Goal: Navigation & Orientation: Find specific page/section

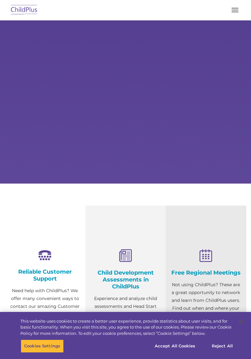
select select "MEDIUM"
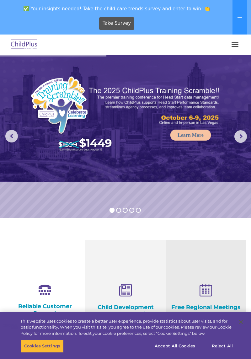
click at [235, 46] on span "button" at bounding box center [235, 46] width 7 height 1
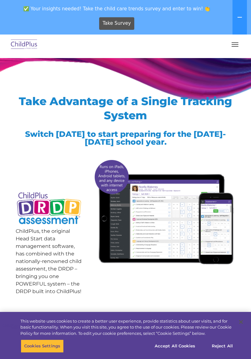
click at [235, 46] on span "button" at bounding box center [235, 46] width 7 height 1
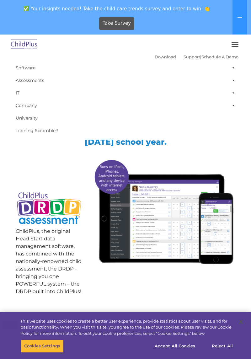
click at [23, 43] on img at bounding box center [24, 44] width 30 height 15
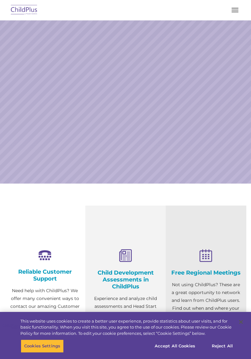
select select "MEDIUM"
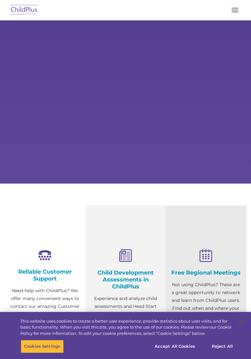
select select "MEDIUM"
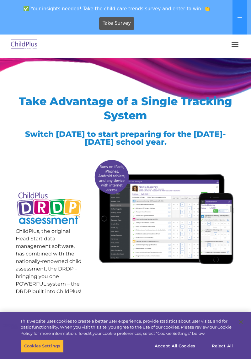
click at [236, 44] on button "button" at bounding box center [235, 45] width 13 height 10
